Goal: Navigation & Orientation: Find specific page/section

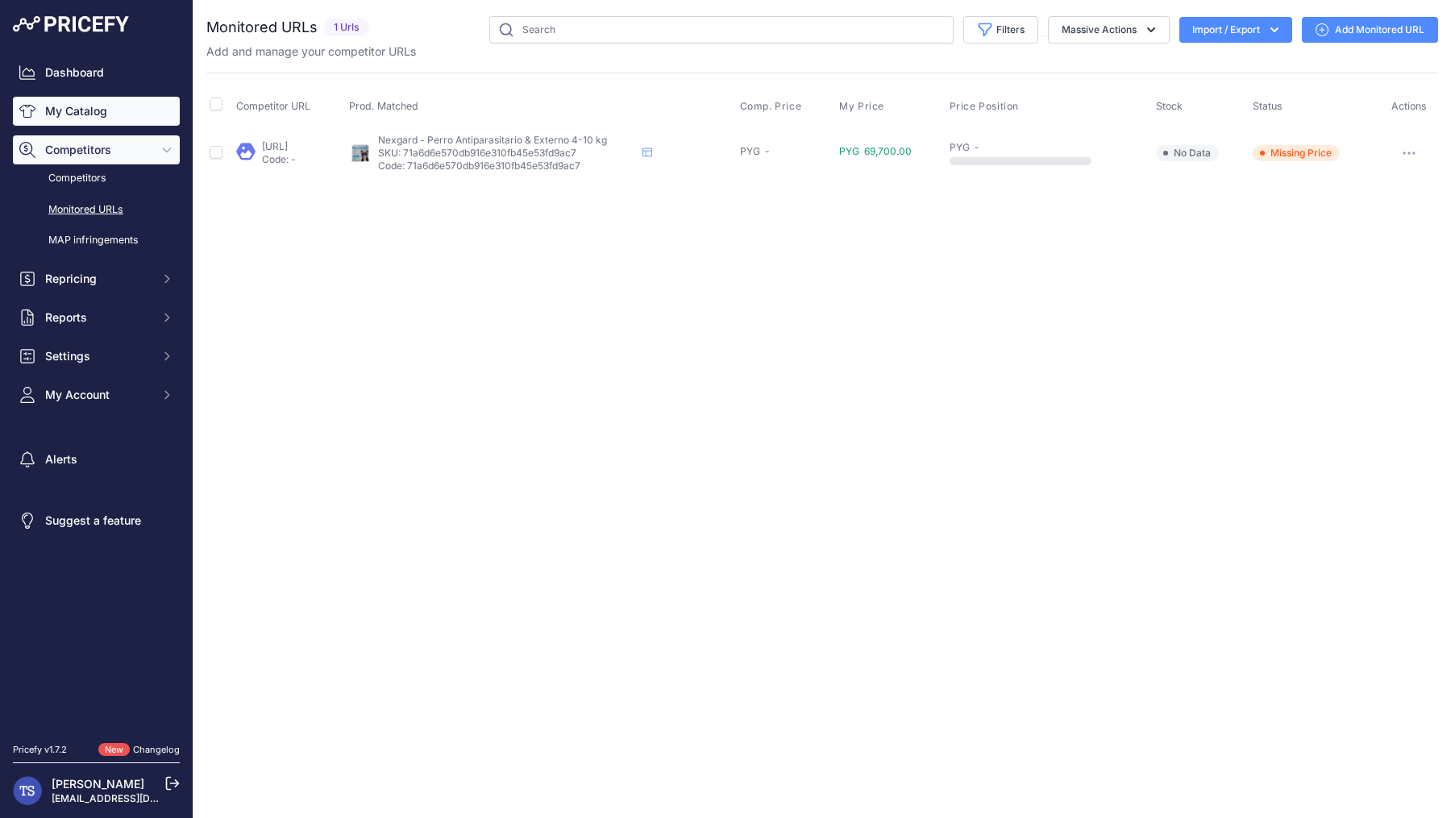
click at [85, 113] on link "My Catalog" at bounding box center [96, 111] width 167 height 29
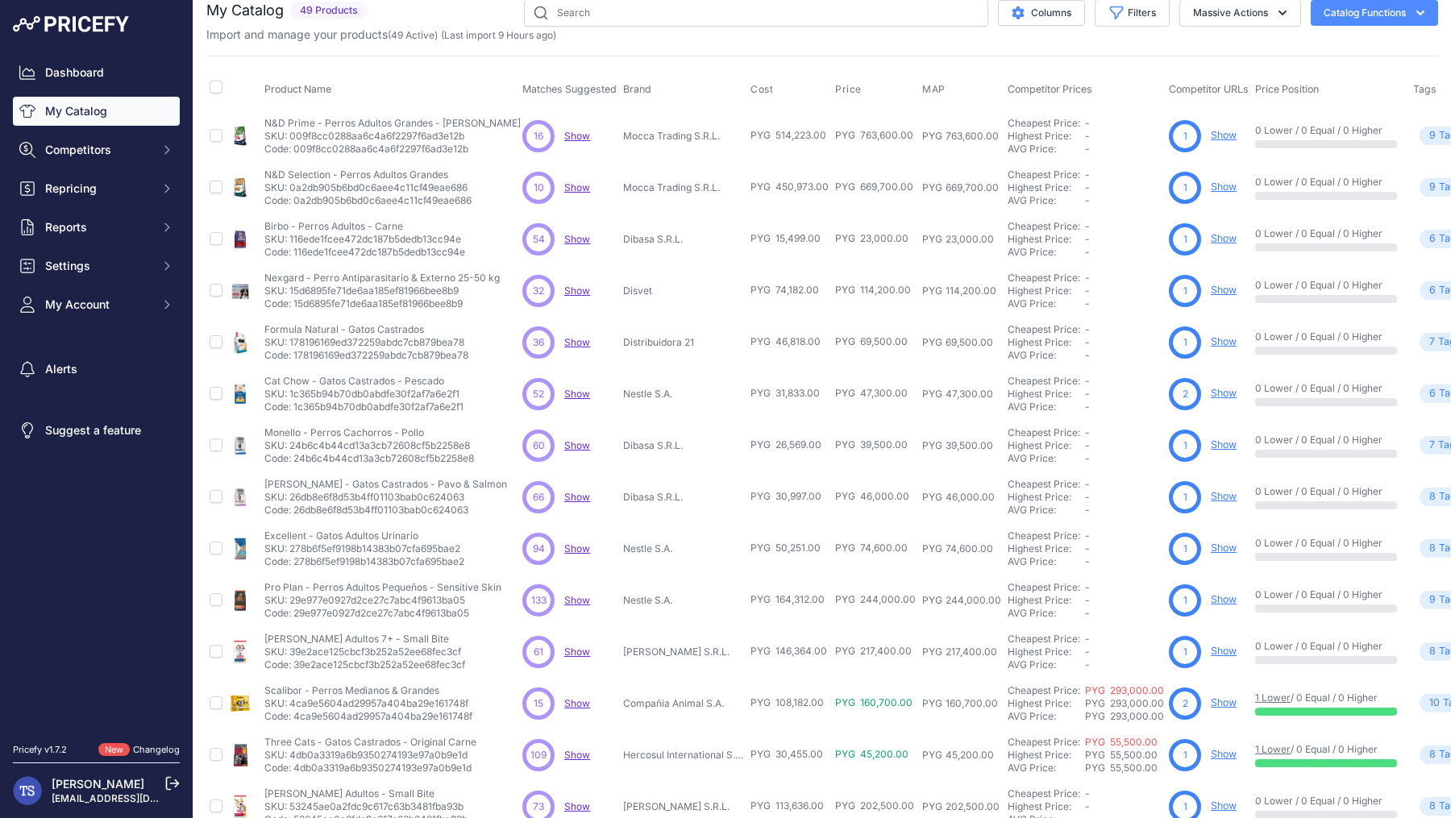
scroll to position [17, 119]
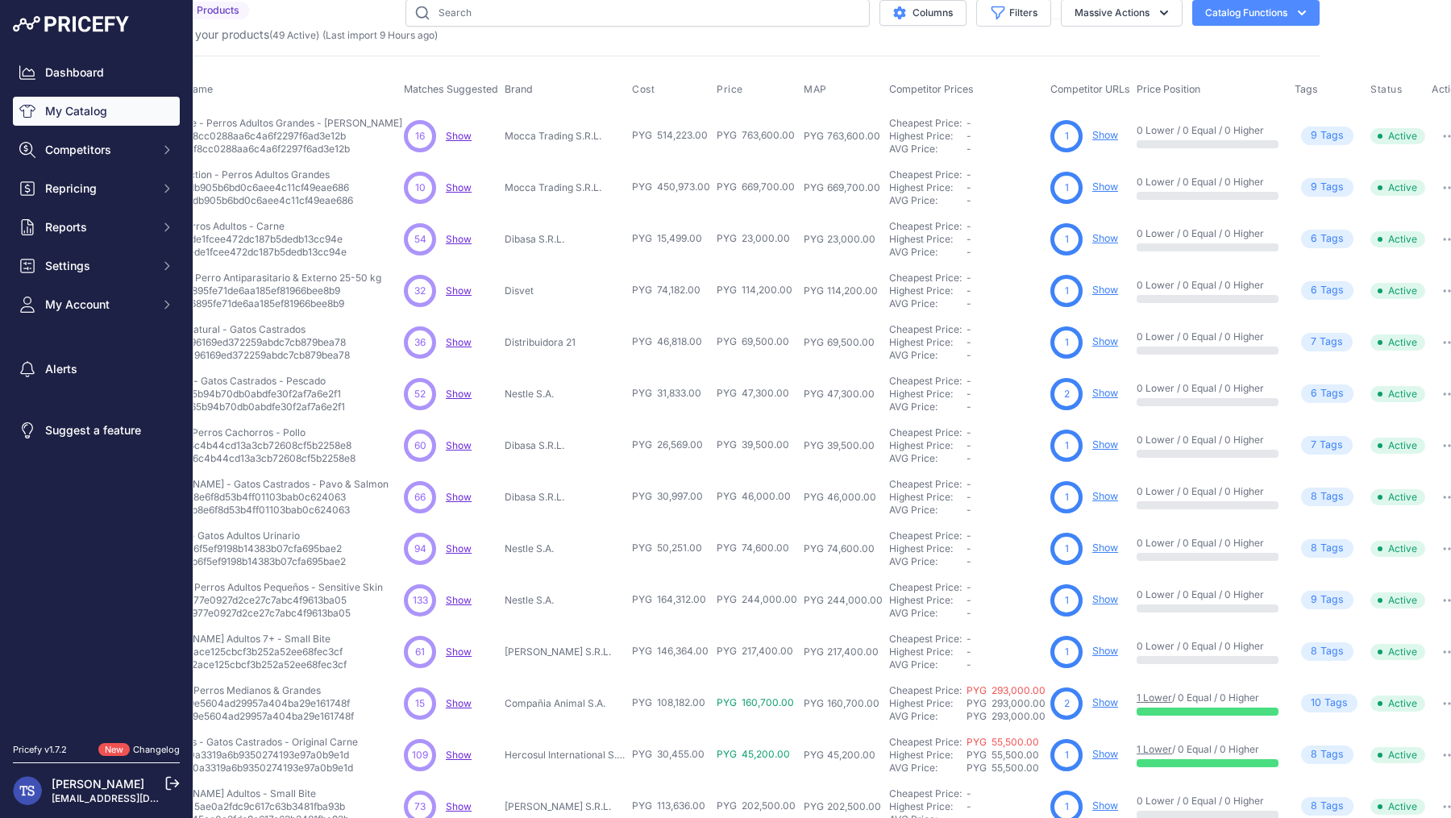
click at [1094, 137] on link "Show" at bounding box center [1105, 135] width 26 height 12
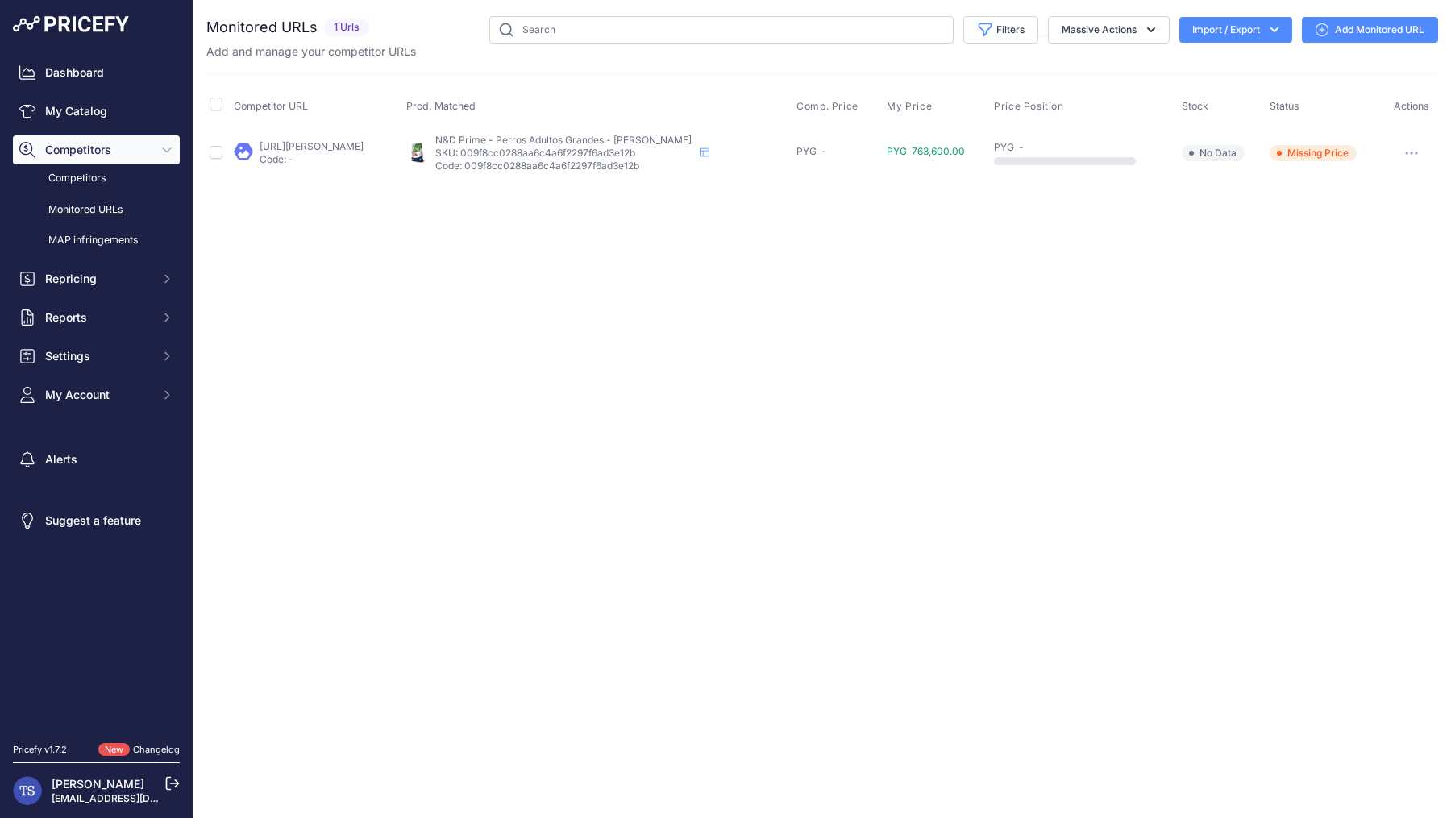
click at [1404, 150] on button "button" at bounding box center [1412, 153] width 32 height 23
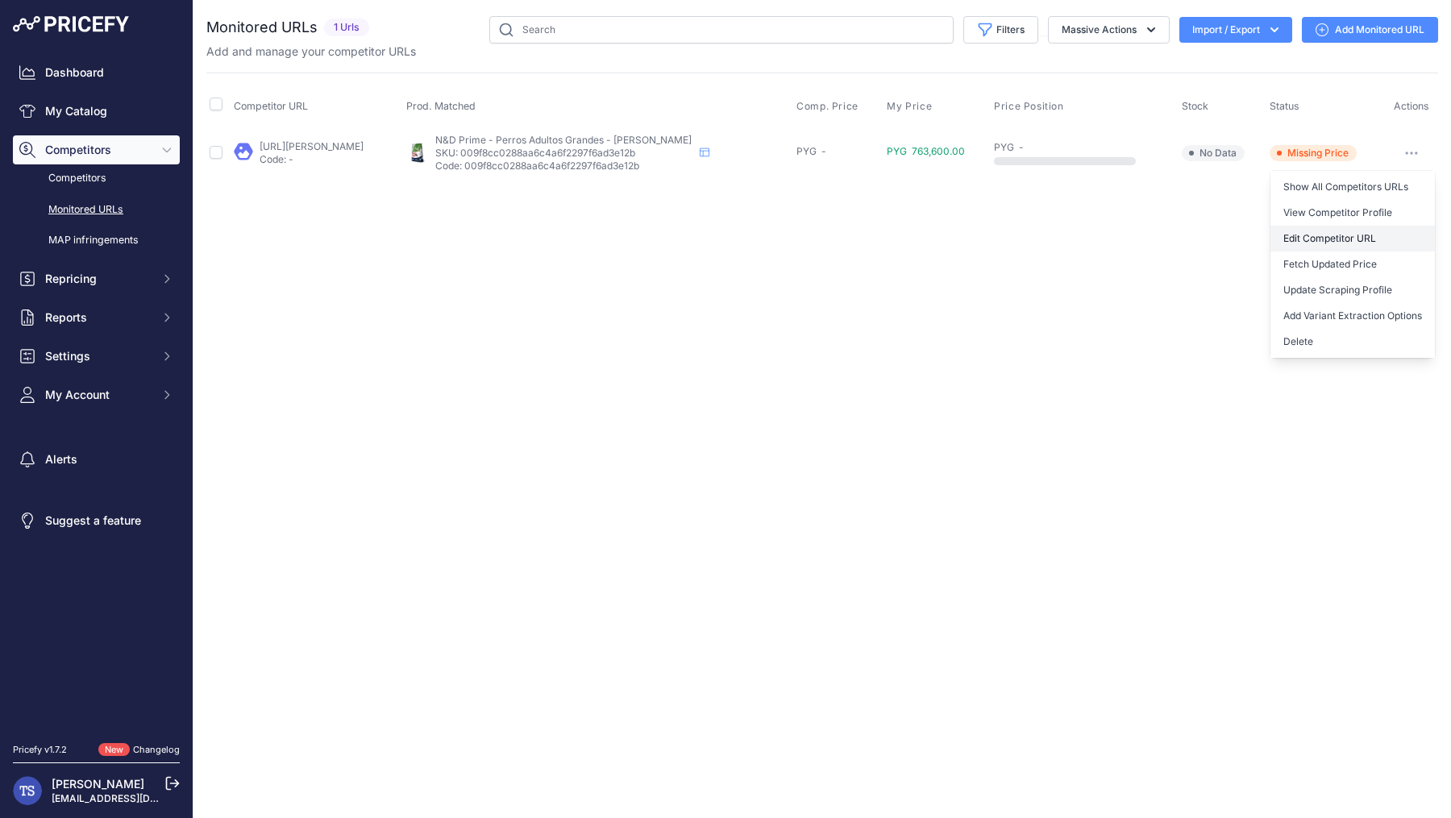
drag, startPoint x: 1346, startPoint y: 243, endPoint x: 486, endPoint y: 170, distance: 862.6
click at [364, 144] on link "enviospet.com.py/product/641226c1bab76d18dda37867/101kg-adulto-raza-grande-cord…" at bounding box center [312, 146] width 104 height 12
